Goal: Communication & Community: Answer question/provide support

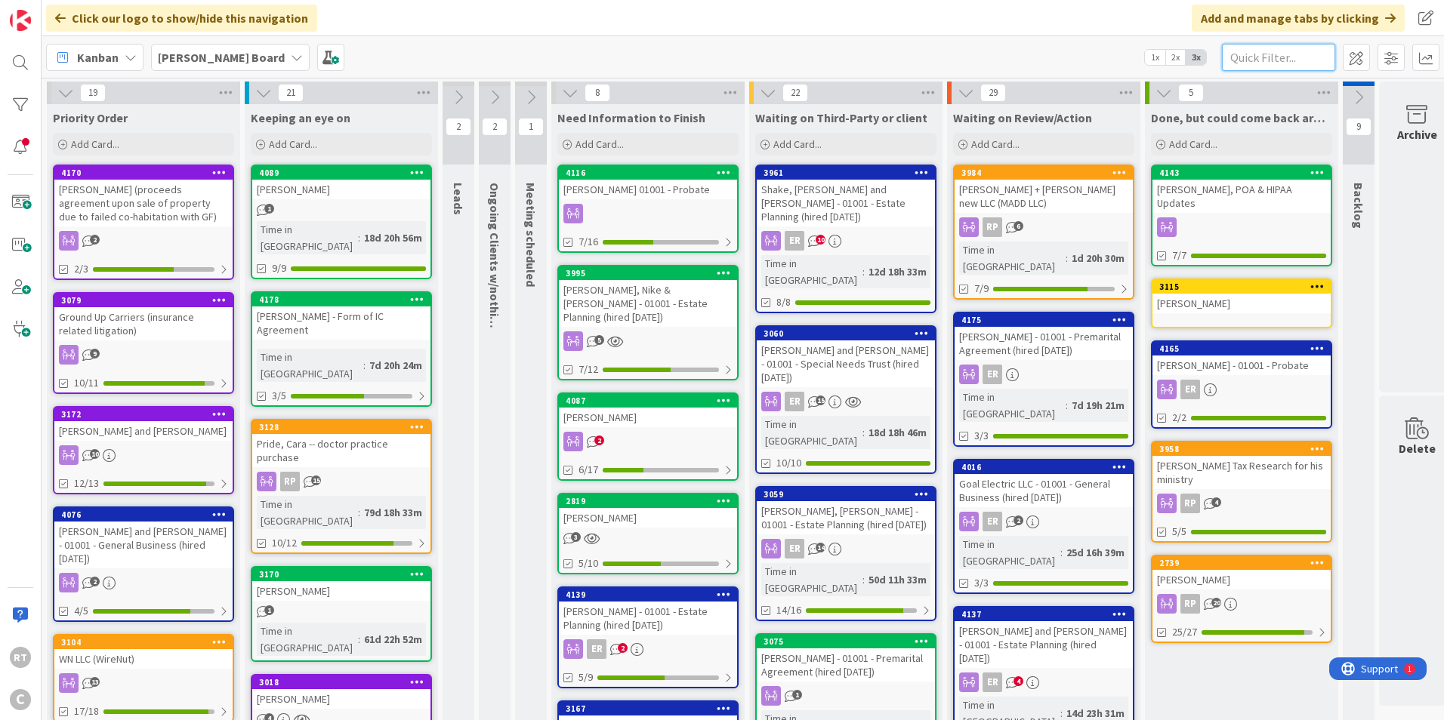
click at [1254, 61] on input "text" at bounding box center [1278, 57] width 113 height 27
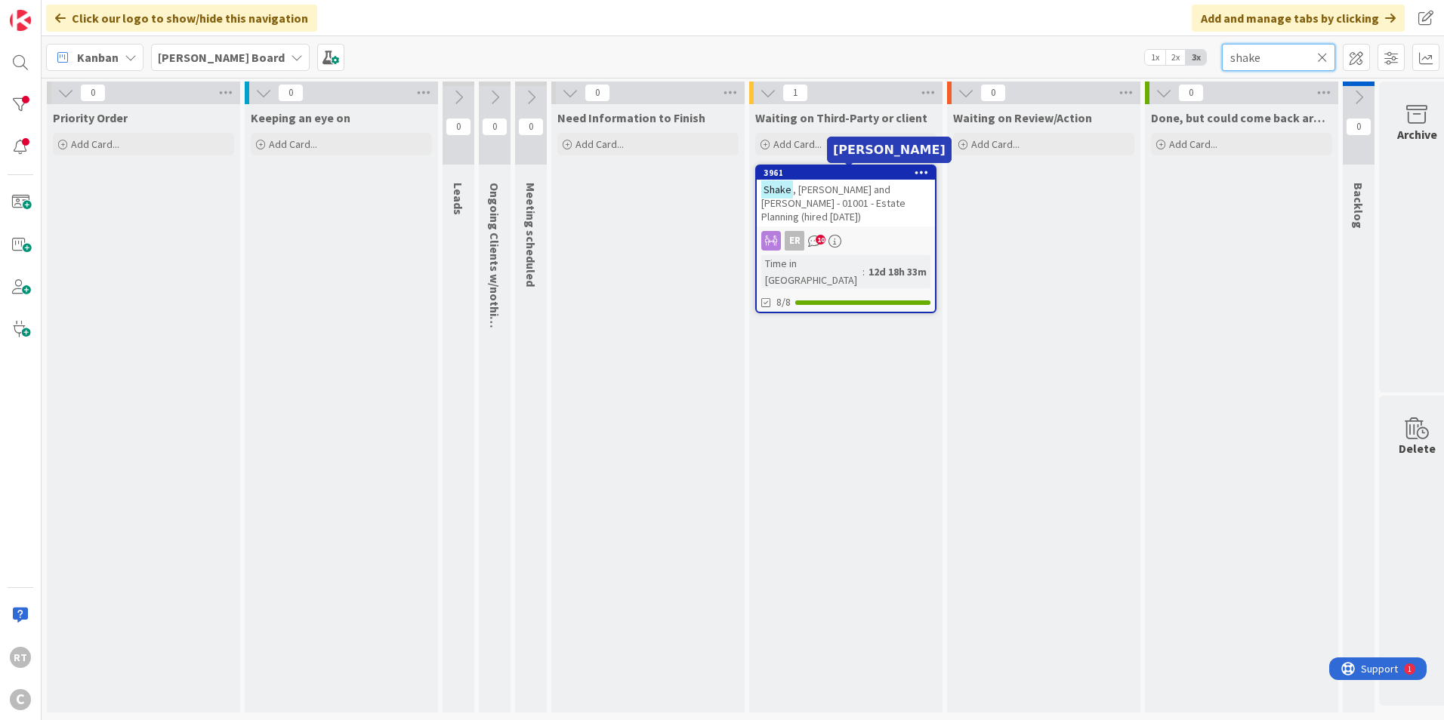
type input "shake"
click at [839, 200] on span ", [PERSON_NAME] and [PERSON_NAME] - 01001 - Estate Planning (hired [DATE])" at bounding box center [833, 203] width 144 height 41
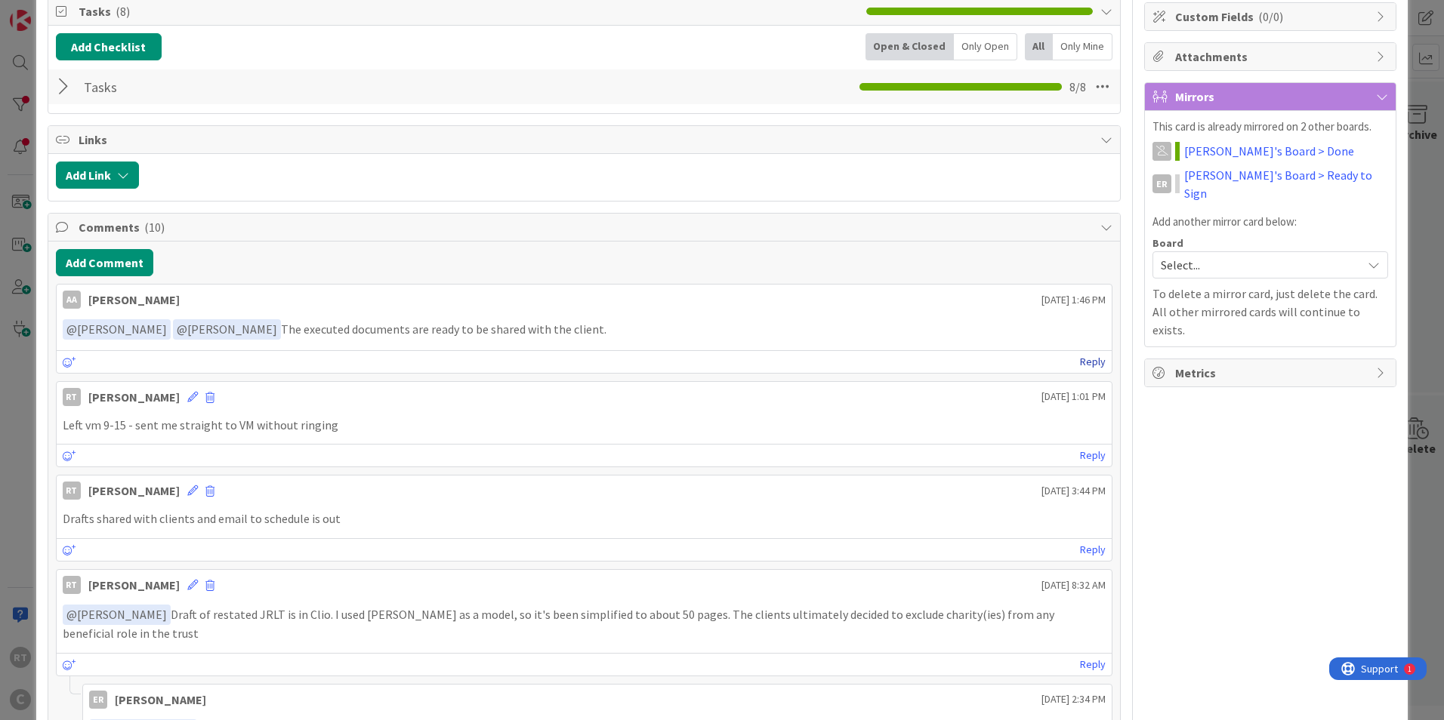
drag, startPoint x: 1093, startPoint y: 360, endPoint x: 1081, endPoint y: 361, distance: 12.9
click at [1093, 359] on link "Reply" at bounding box center [1093, 362] width 26 height 19
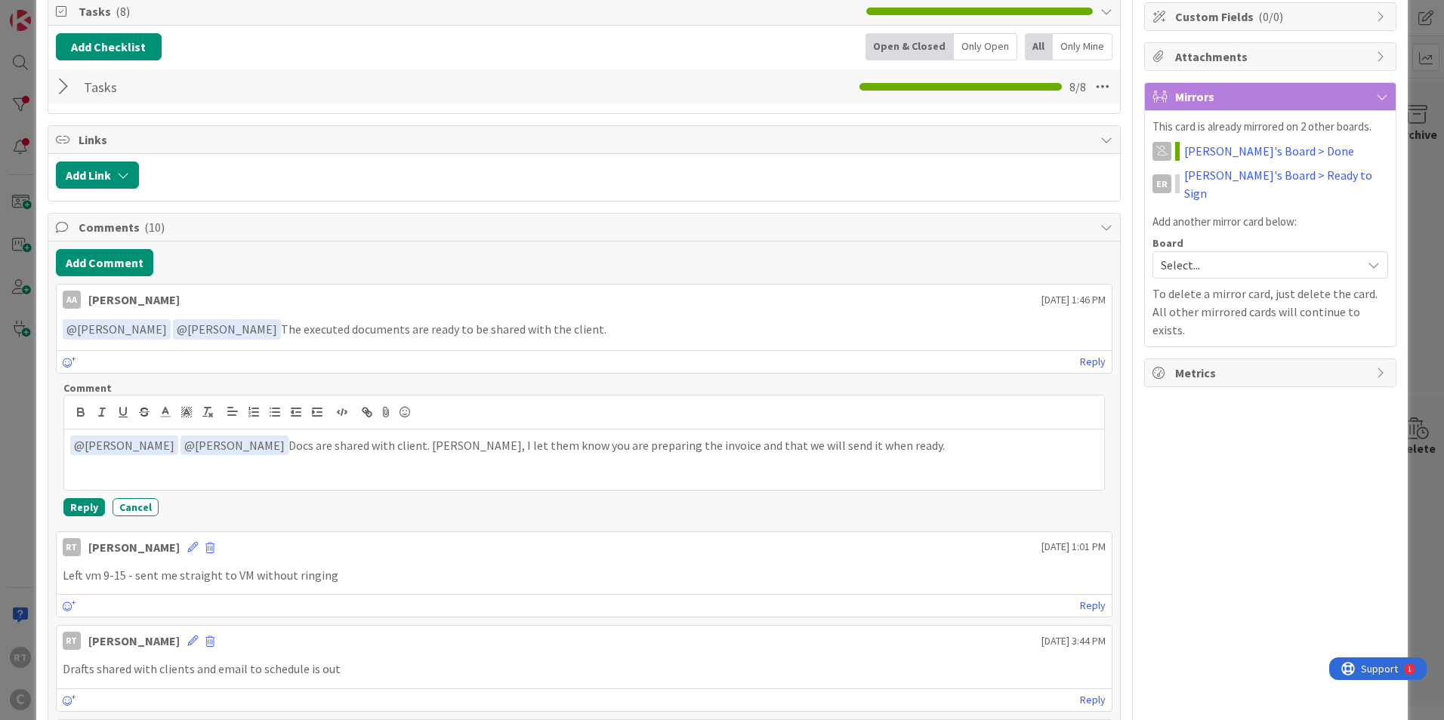
click at [416, 449] on p "﻿ @ [PERSON_NAME] ﻿ ﻿ @ [PERSON_NAME] ﻿ Docs are shared with client. [PERSON_NA…" at bounding box center [584, 446] width 1028 height 20
click at [91, 509] on button "Reply" at bounding box center [84, 507] width 42 height 18
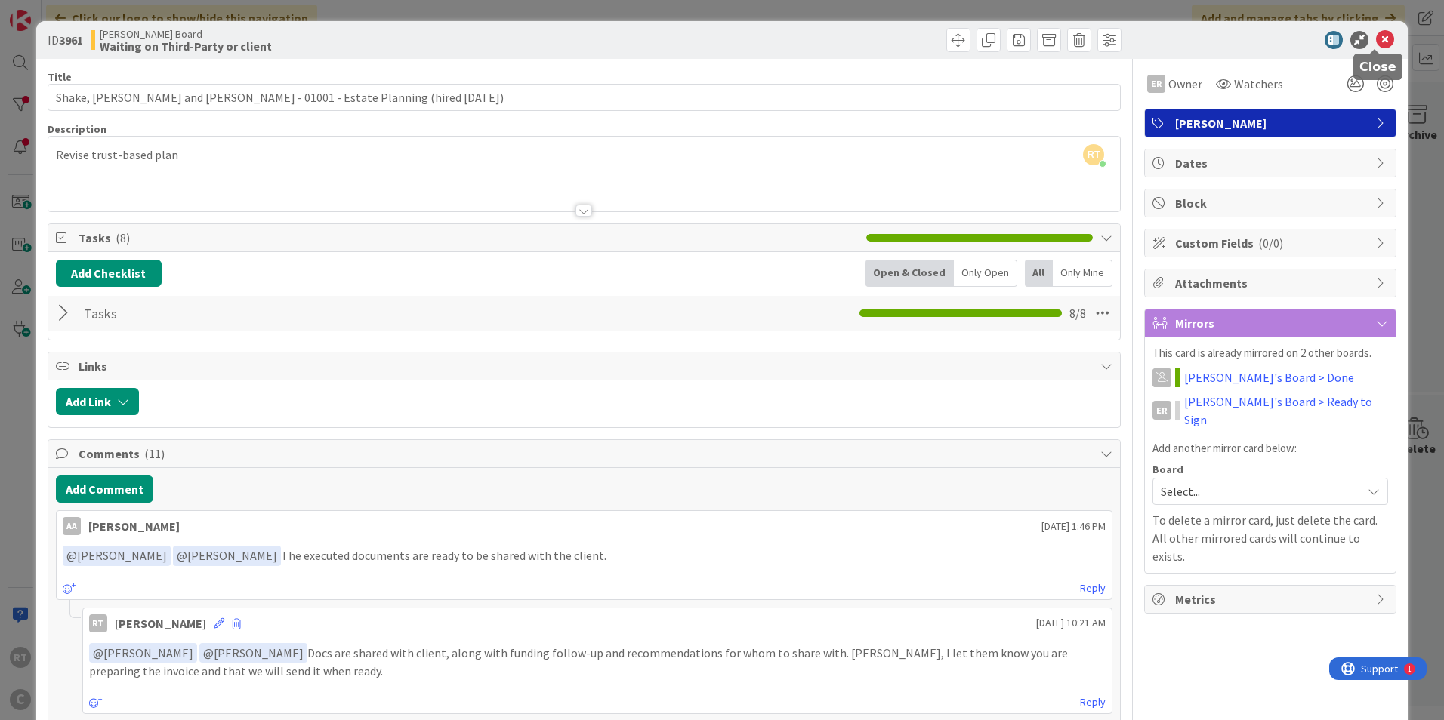
click at [1379, 39] on icon at bounding box center [1385, 40] width 18 height 18
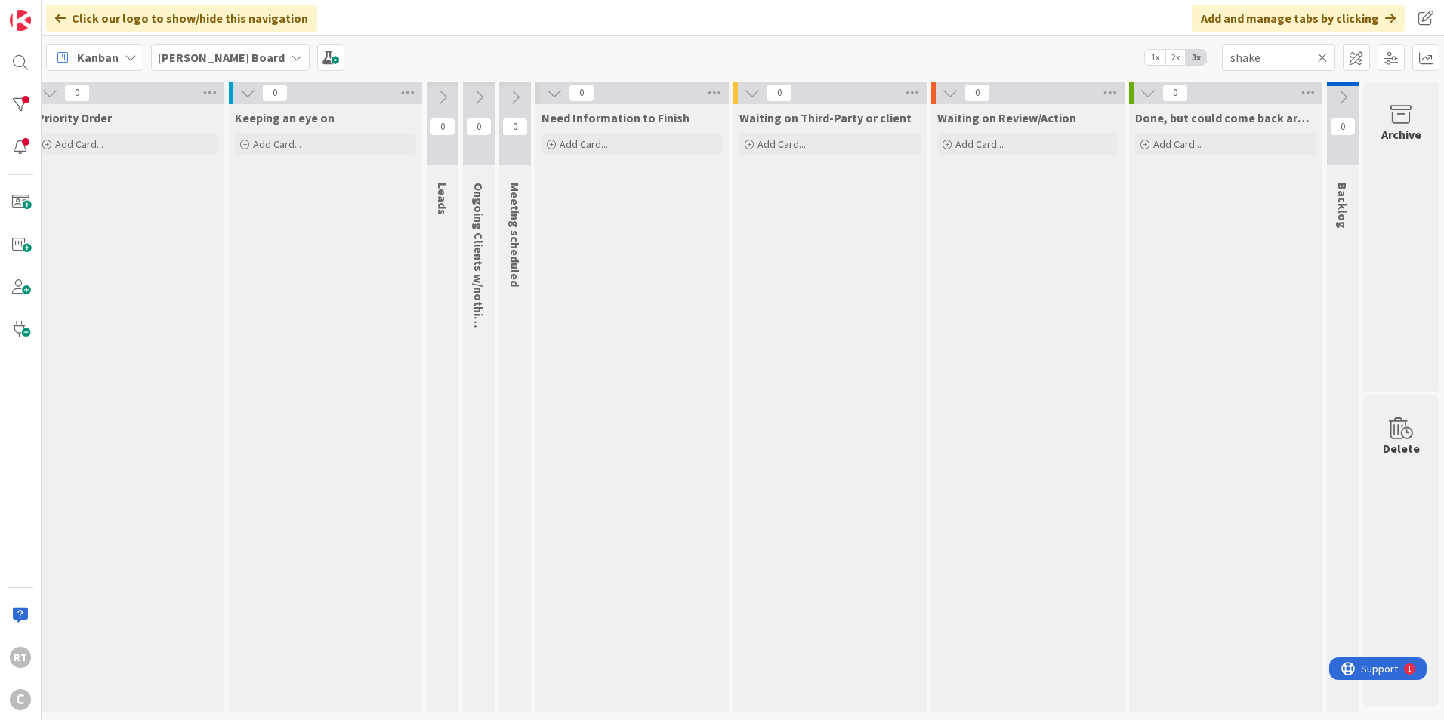
click at [1322, 60] on icon at bounding box center [1322, 58] width 11 height 14
